Goal: Task Accomplishment & Management: Use online tool/utility

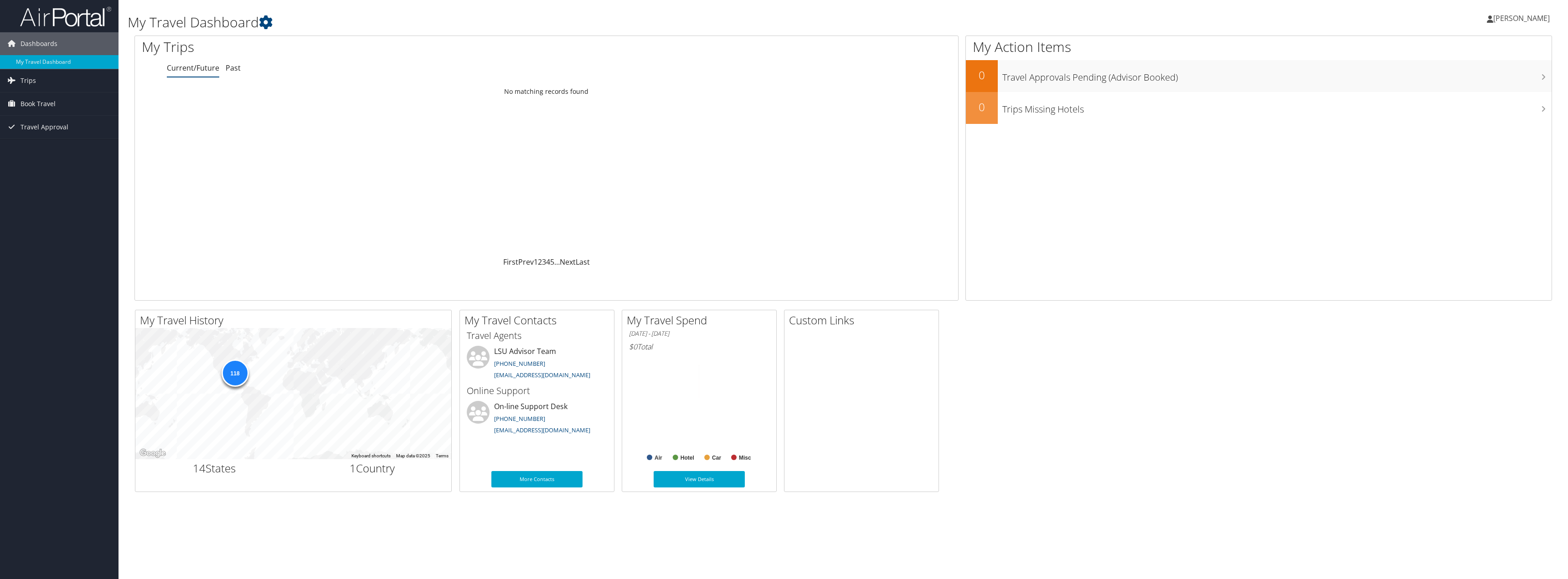
click at [1494, 19] on span "[PERSON_NAME]" at bounding box center [1521, 18] width 57 height 10
click at [1485, 81] on link "View Travel Profile" at bounding box center [1498, 81] width 102 height 15
click at [38, 104] on span "Book Travel" at bounding box center [38, 103] width 35 height 23
click at [39, 131] on link "Book/Manage Online Trips" at bounding box center [59, 136] width 119 height 13
